Goal: Transaction & Acquisition: Purchase product/service

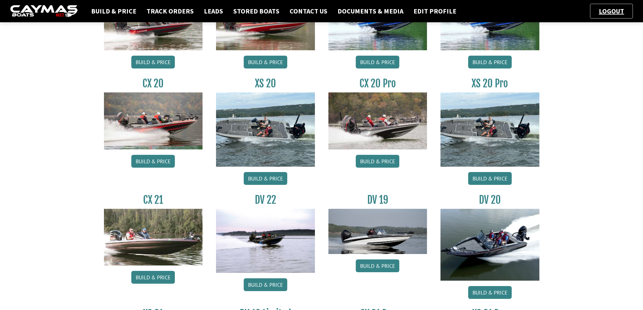
scroll to position [230, 0]
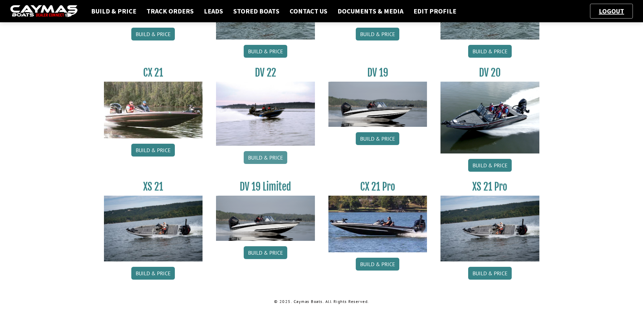
click at [270, 161] on link "Build & Price" at bounding box center [266, 157] width 44 height 13
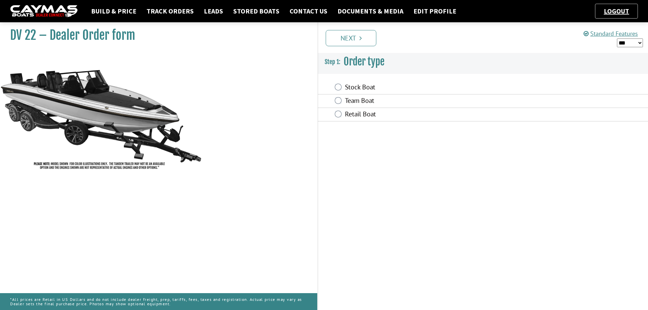
click at [357, 101] on label "Team Boat" at bounding box center [436, 102] width 182 height 10
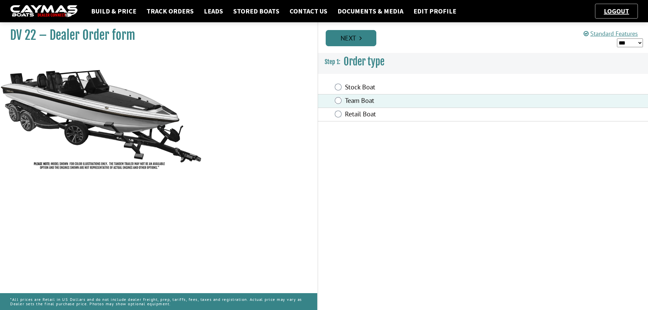
click at [352, 35] on link "Next" at bounding box center [351, 38] width 51 height 16
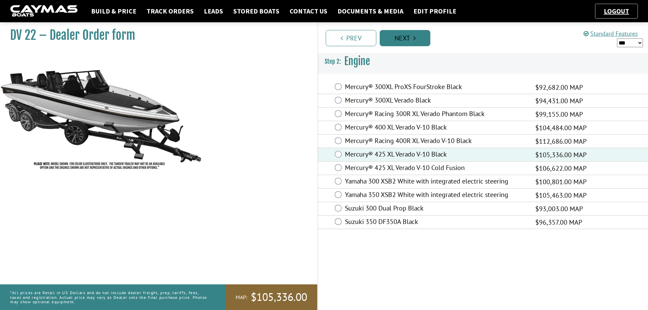
click at [409, 37] on link "Next" at bounding box center [405, 38] width 51 height 16
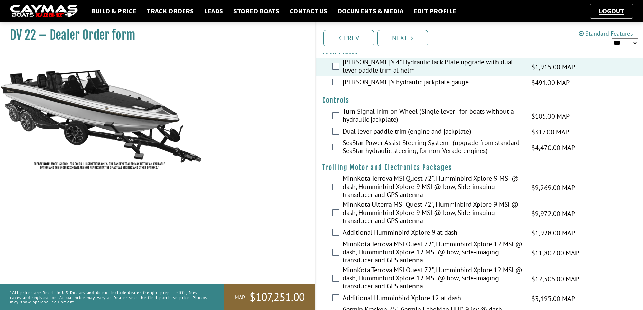
scroll to position [34, 0]
click at [365, 132] on label "Dual lever paddle trim (engine and jackplate)" at bounding box center [432, 132] width 180 height 10
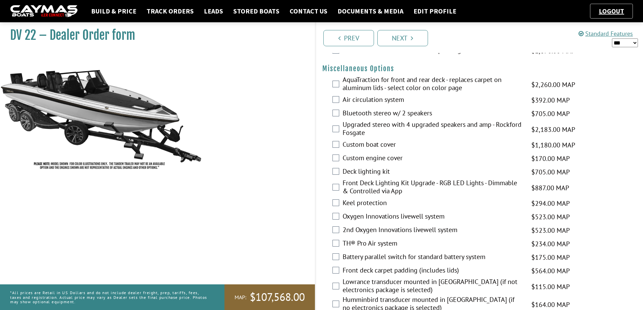
scroll to position [709, 0]
click at [377, 82] on label "AquaTraction for front and rear deck - replaces carpet on aluminum lids - selec…" at bounding box center [432, 85] width 180 height 18
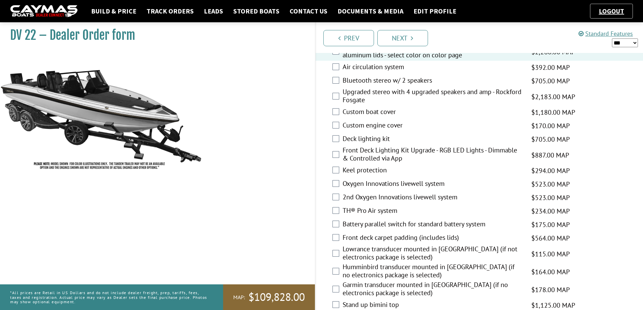
scroll to position [742, 0]
click at [362, 112] on label "Custom boat cover" at bounding box center [432, 112] width 180 height 10
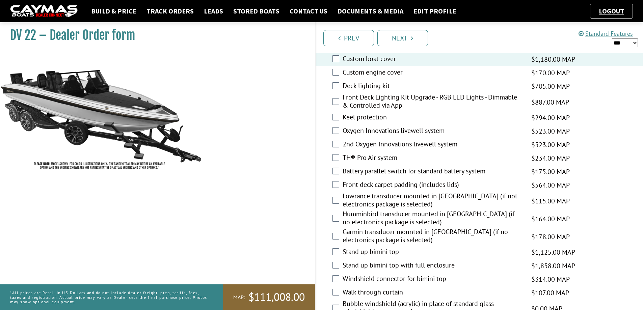
scroll to position [810, 0]
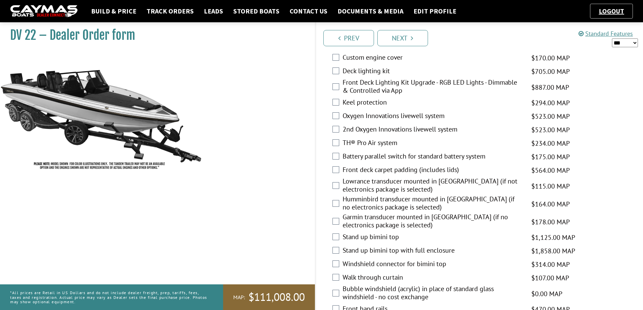
click at [359, 102] on label "Keel protection" at bounding box center [432, 103] width 180 height 10
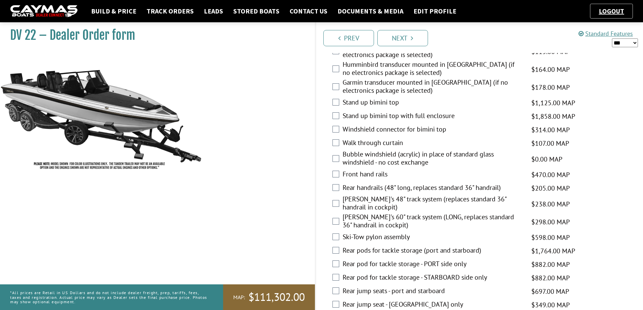
scroll to position [945, 0]
click at [368, 114] on label "Stand up bimini top with full enclosure" at bounding box center [432, 116] width 180 height 10
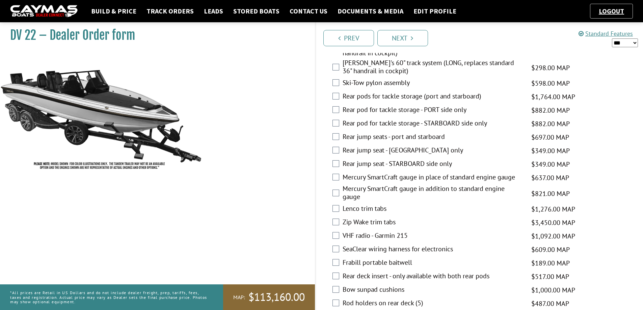
scroll to position [1114, 0]
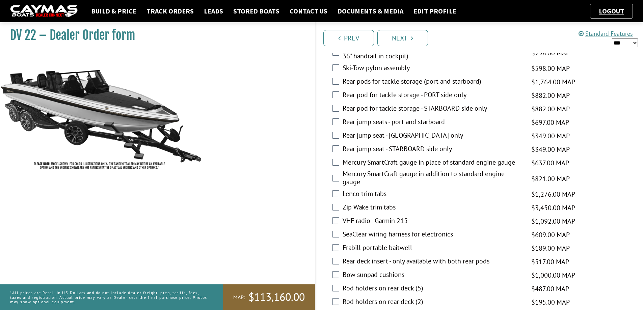
click at [392, 81] on label "Rear pods for tackle storage (port and starboard)" at bounding box center [432, 82] width 180 height 10
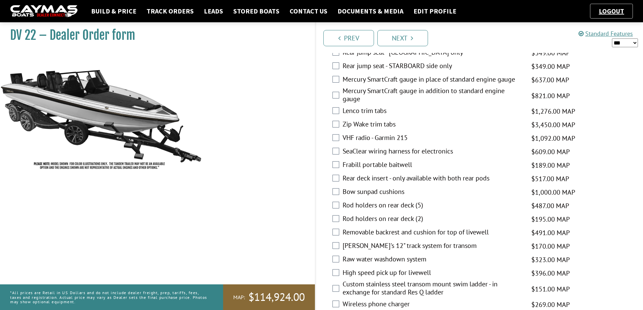
scroll to position [1215, 0]
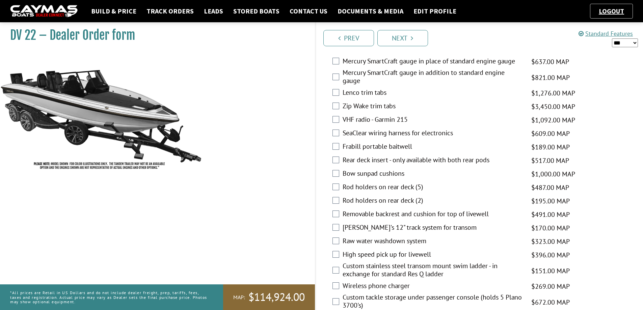
click at [346, 92] on label "Lenco trim tabs" at bounding box center [432, 93] width 180 height 10
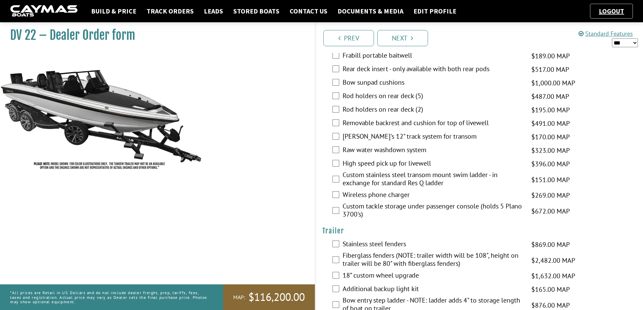
scroll to position [1316, 0]
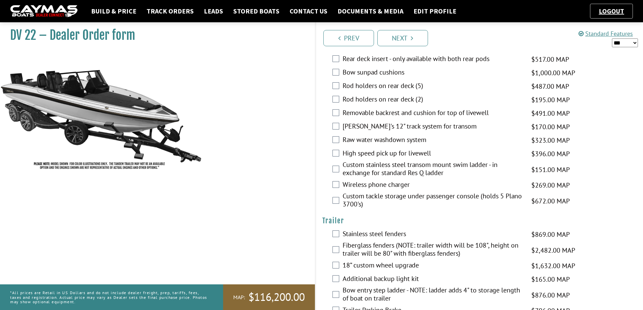
click at [373, 85] on label "Rod holders on rear deck (5)" at bounding box center [432, 87] width 180 height 10
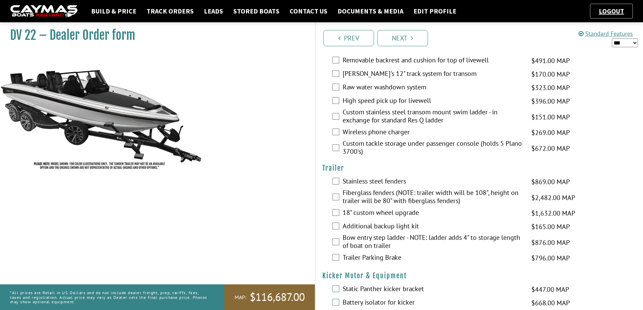
scroll to position [1383, 0]
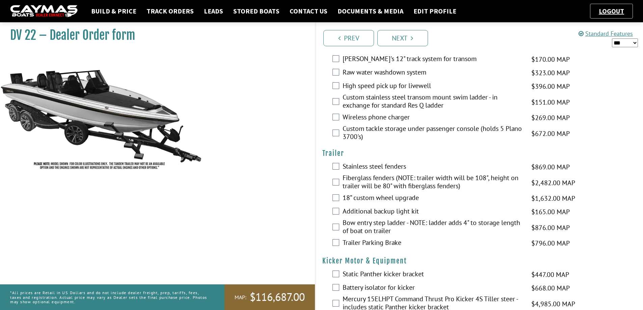
click at [381, 99] on label "Custom stainless steel transom mount swim ladder - in exchange for standard Res…" at bounding box center [432, 102] width 180 height 18
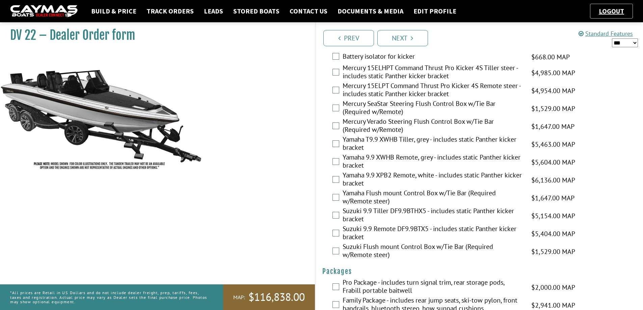
scroll to position [1631, 0]
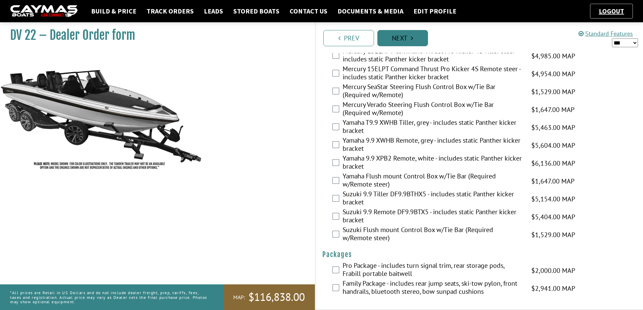
click at [400, 37] on link "Next" at bounding box center [402, 38] width 51 height 16
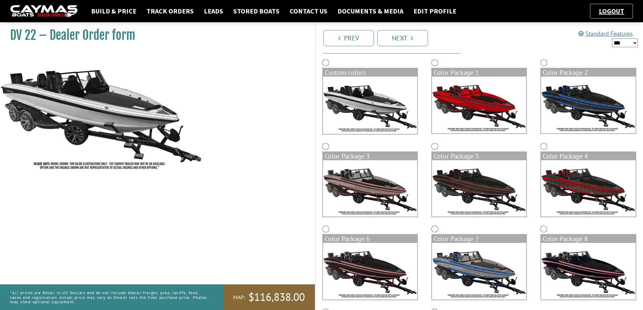
scroll to position [38, 0]
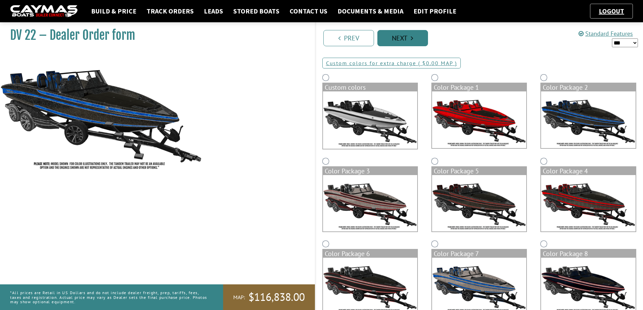
click at [393, 35] on link "Next" at bounding box center [402, 38] width 51 height 16
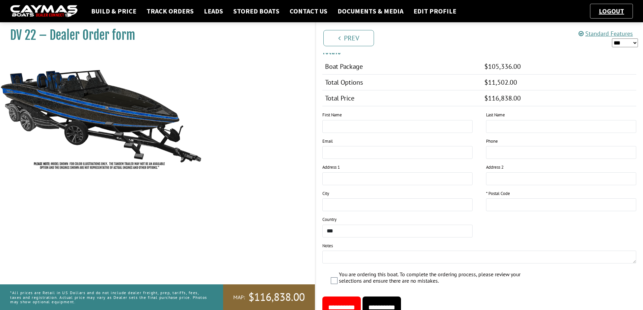
scroll to position [598, 0]
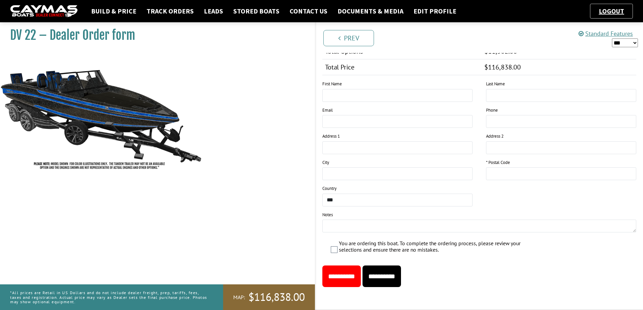
click at [393, 274] on input "**********" at bounding box center [381, 277] width 38 height 22
click at [515, 173] on input "This field is required." at bounding box center [561, 173] width 150 height 13
type input "*****"
click at [396, 277] on input "**********" at bounding box center [381, 277] width 38 height 22
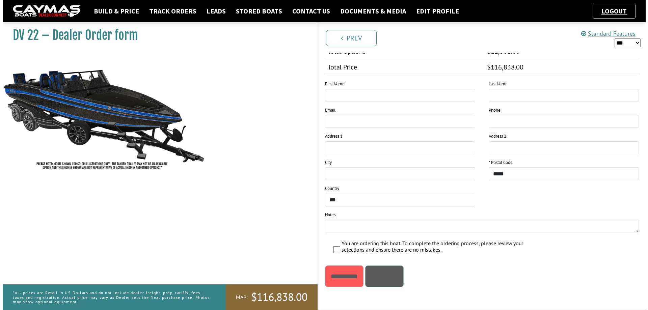
scroll to position [0, 0]
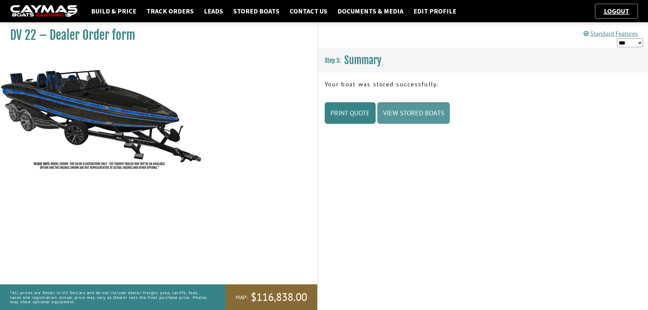
click at [404, 110] on link "View Stored Boats" at bounding box center [413, 113] width 73 height 22
